Goal: Task Accomplishment & Management: Manage account settings

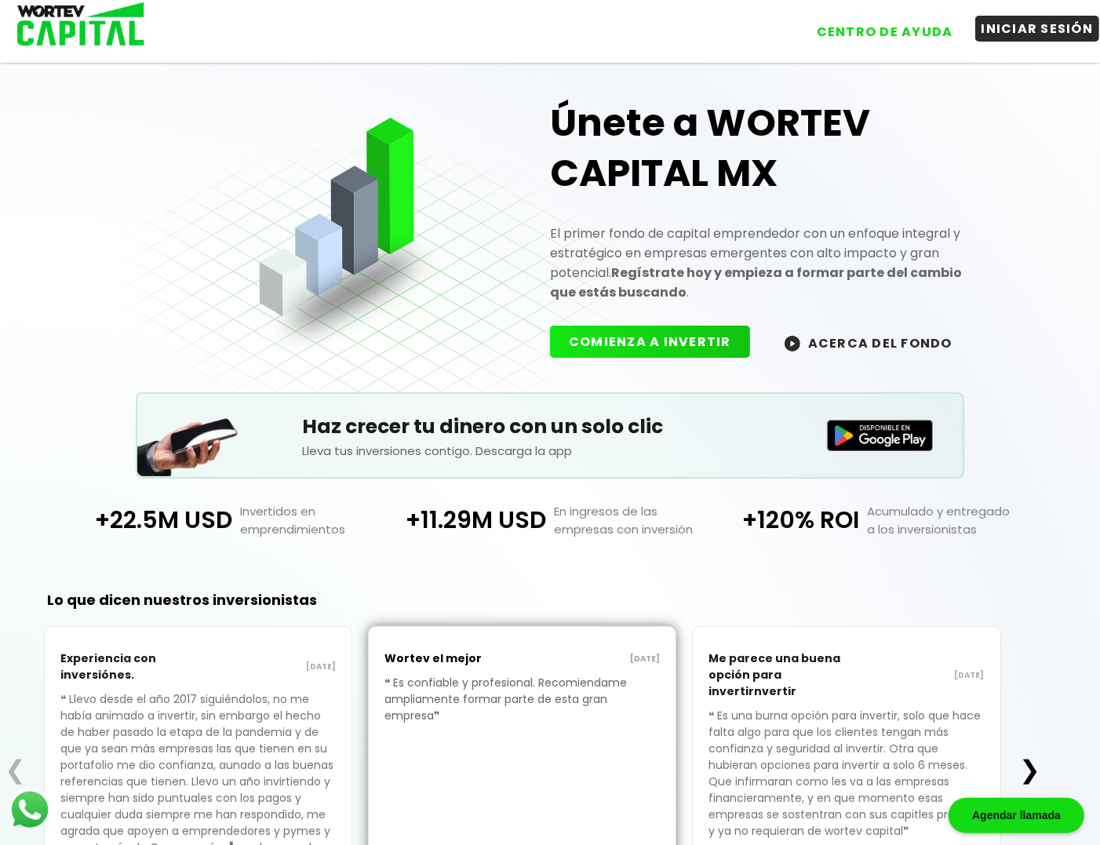
click at [1044, 30] on button "INICIAR SESIÓN" at bounding box center [1038, 29] width 125 height 26
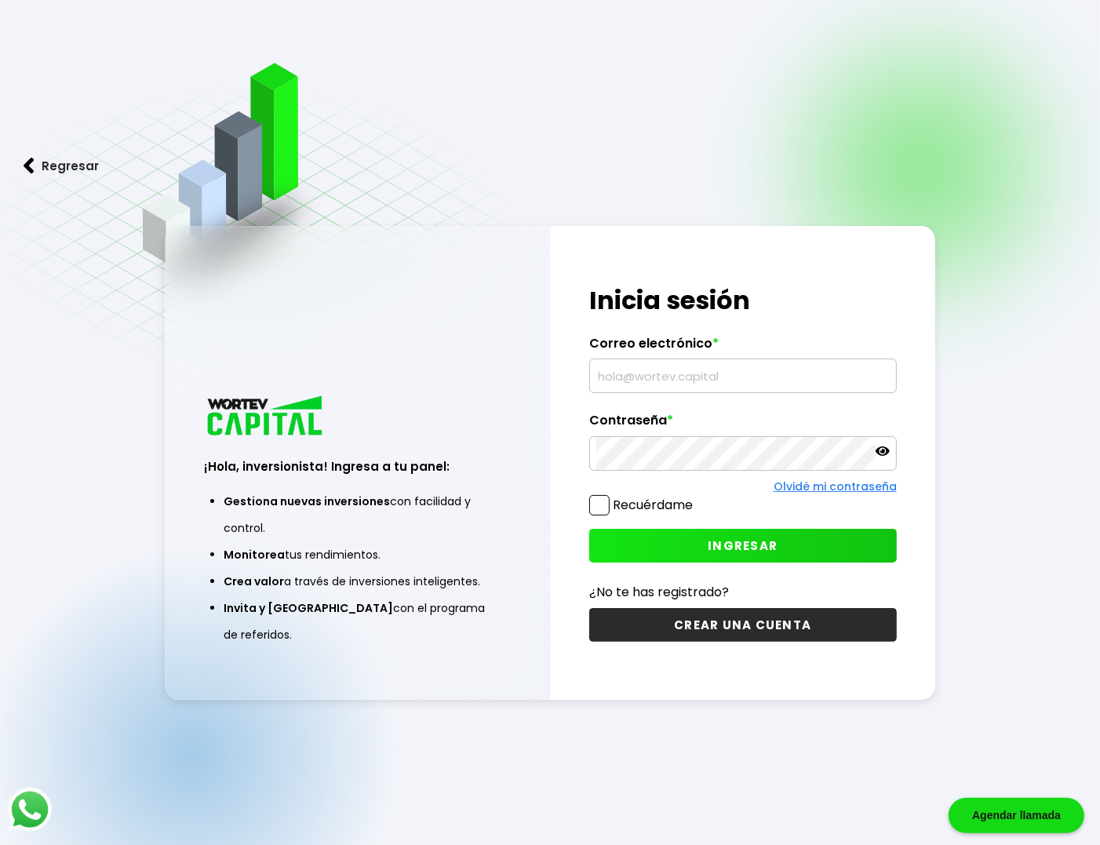
click at [653, 367] on input "text" at bounding box center [744, 376] width 294 height 33
type input "[EMAIL_ADDRESS][DOMAIN_NAME]"
click at [600, 506] on span at bounding box center [599, 505] width 20 height 20
click at [696, 498] on input "Recuérdame" at bounding box center [696, 498] width 0 height 0
click at [701, 550] on button "INGRESAR" at bounding box center [743, 546] width 308 height 34
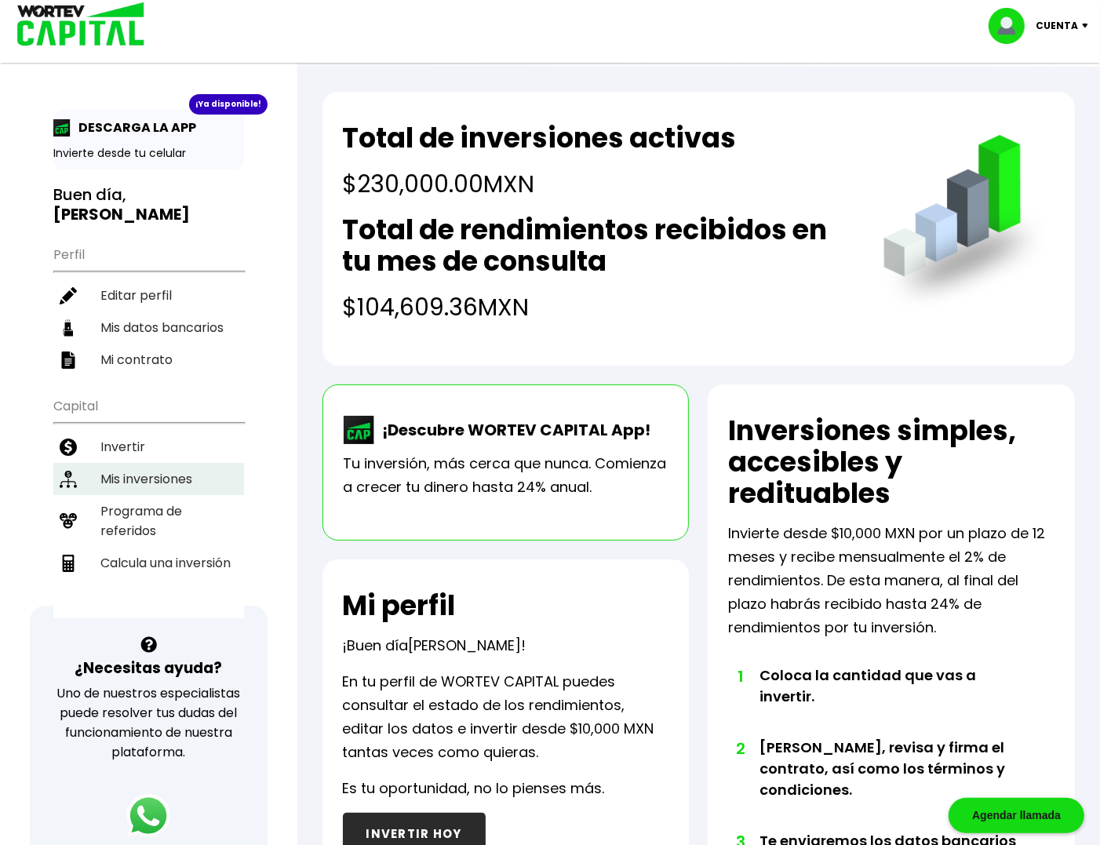
click at [141, 463] on li "Mis inversiones" at bounding box center [148, 479] width 191 height 32
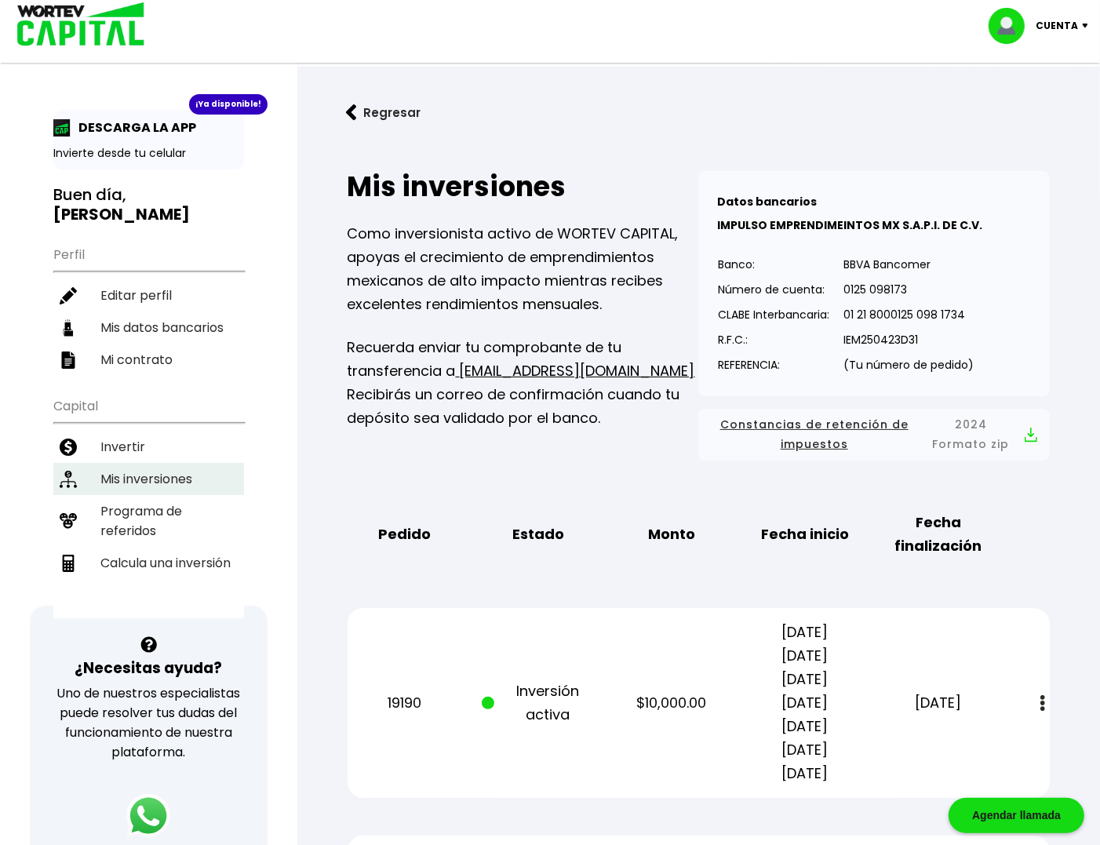
click at [153, 463] on li "Mis inversiones" at bounding box center [148, 479] width 191 height 32
click at [88, 27] on img at bounding box center [76, 25] width 150 height 51
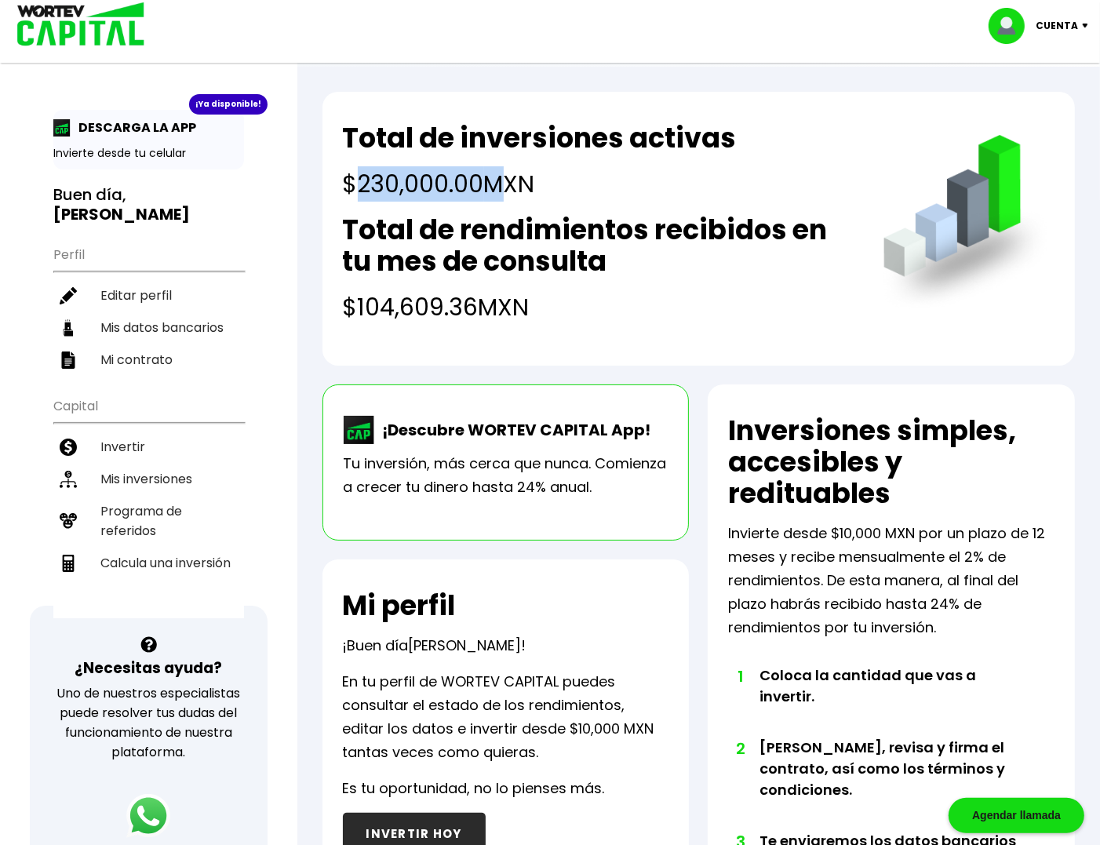
drag, startPoint x: 356, startPoint y: 167, endPoint x: 500, endPoint y: 167, distance: 144.4
click at [500, 167] on h4 "$230,000.00 MXN" at bounding box center [540, 183] width 394 height 35
click at [617, 171] on h4 "$230,000.00 MXN" at bounding box center [540, 183] width 394 height 35
